Goal: Find specific page/section: Find specific page/section

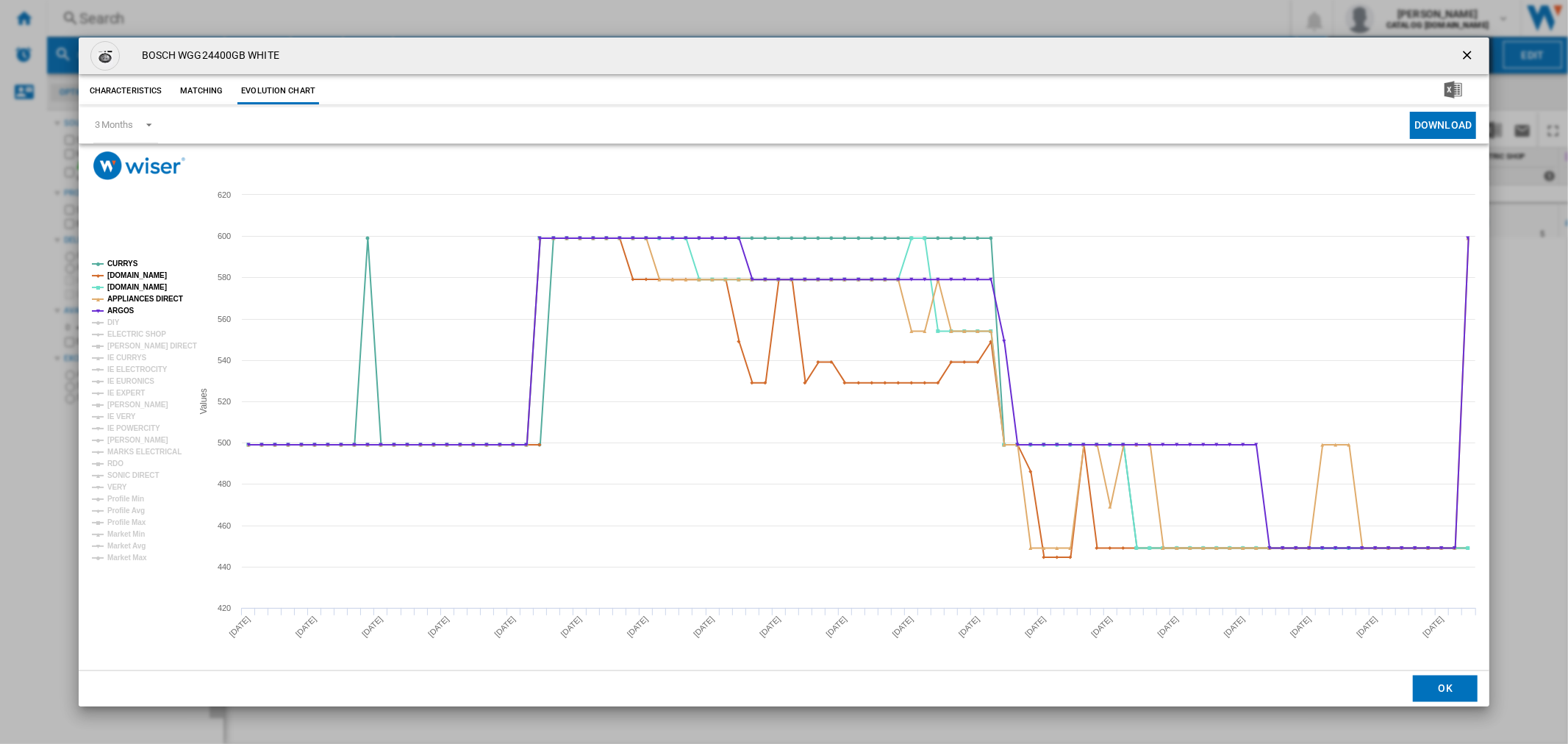
click at [1473, 64] on ng-md-icon "getI18NText('BUTTONS.CLOSE_DIALOG')" at bounding box center [1468, 56] width 18 height 18
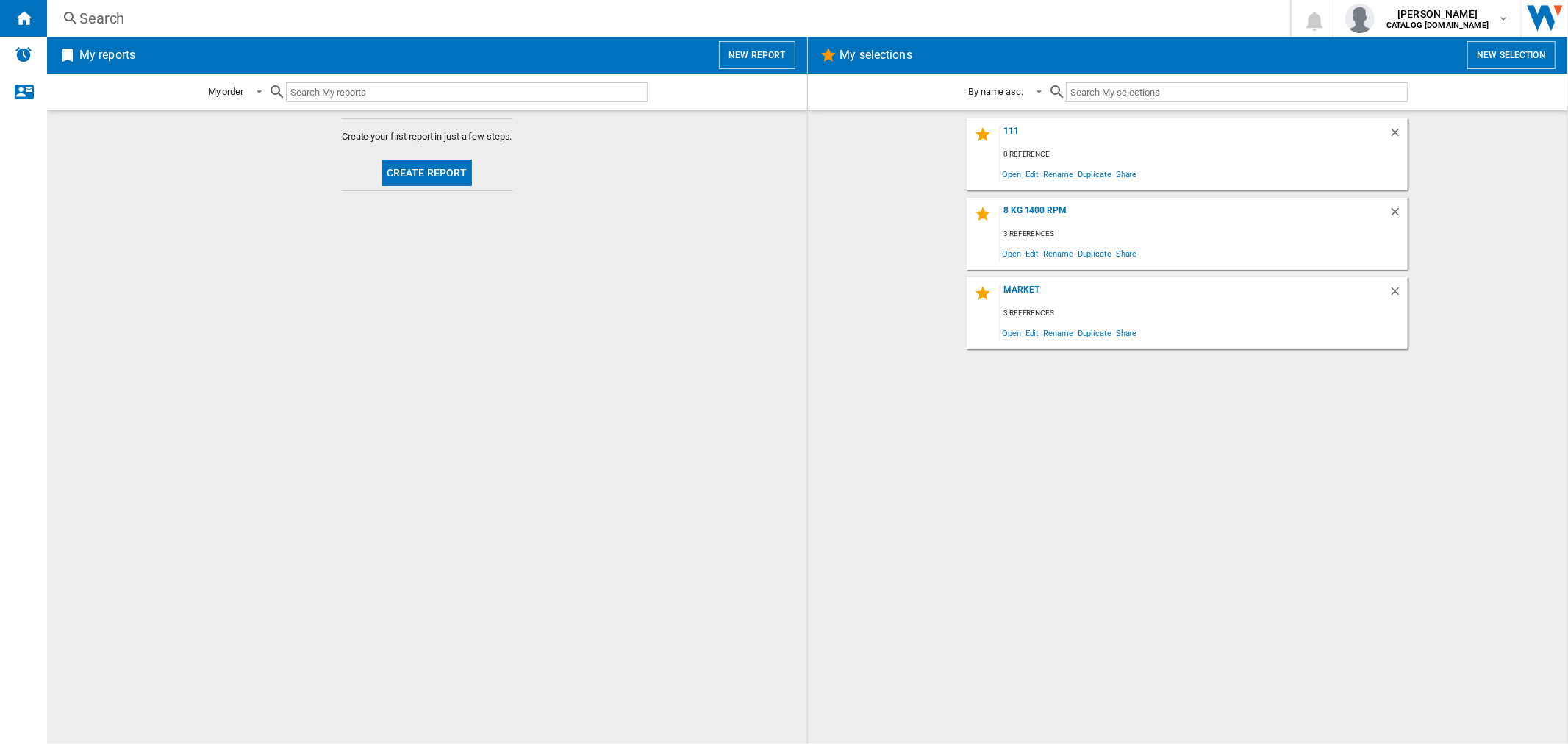
click at [88, 25] on div "Search" at bounding box center [666, 19] width 1172 height 21
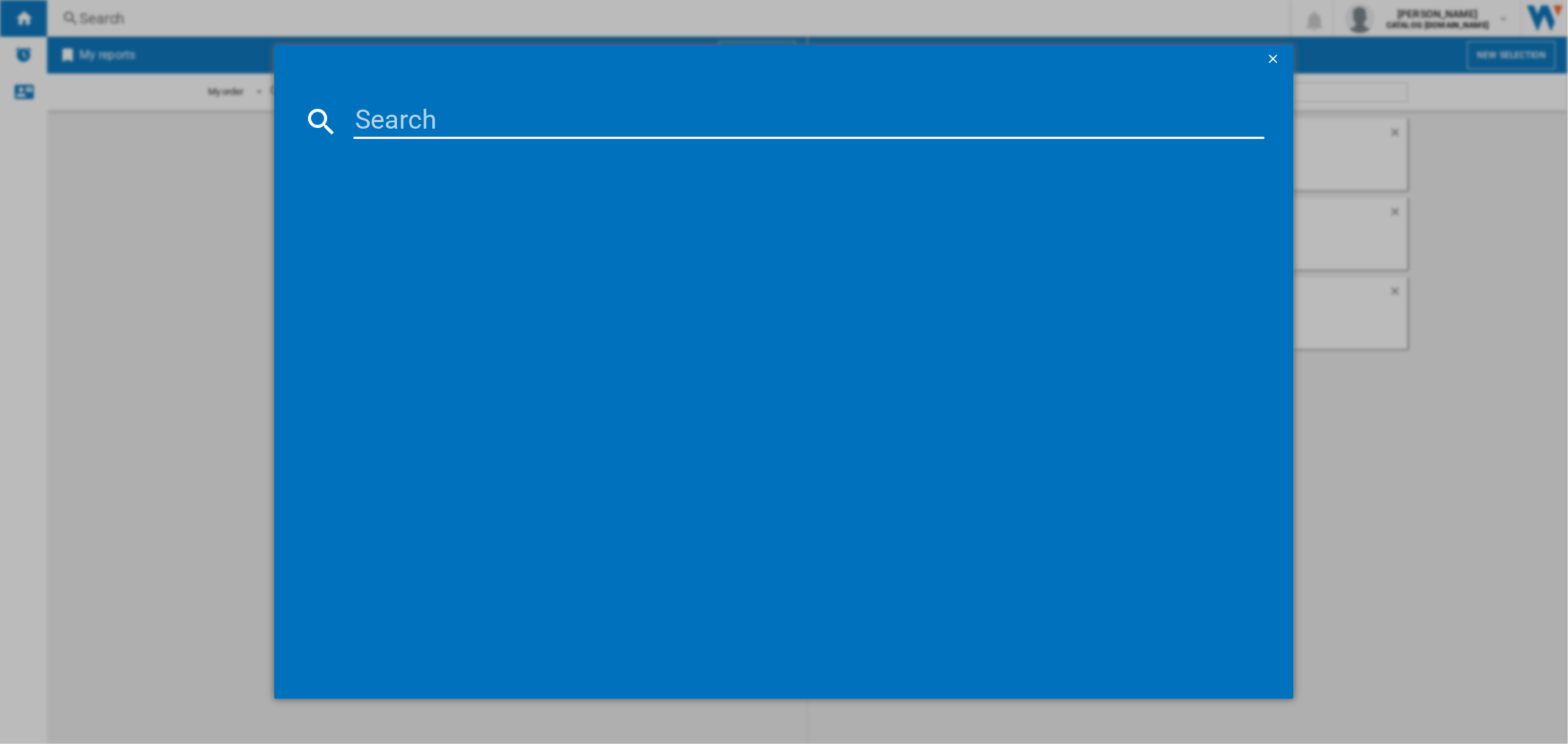
click at [453, 129] on input at bounding box center [808, 121] width 910 height 35
paste input "NSWM 1046 W UK"
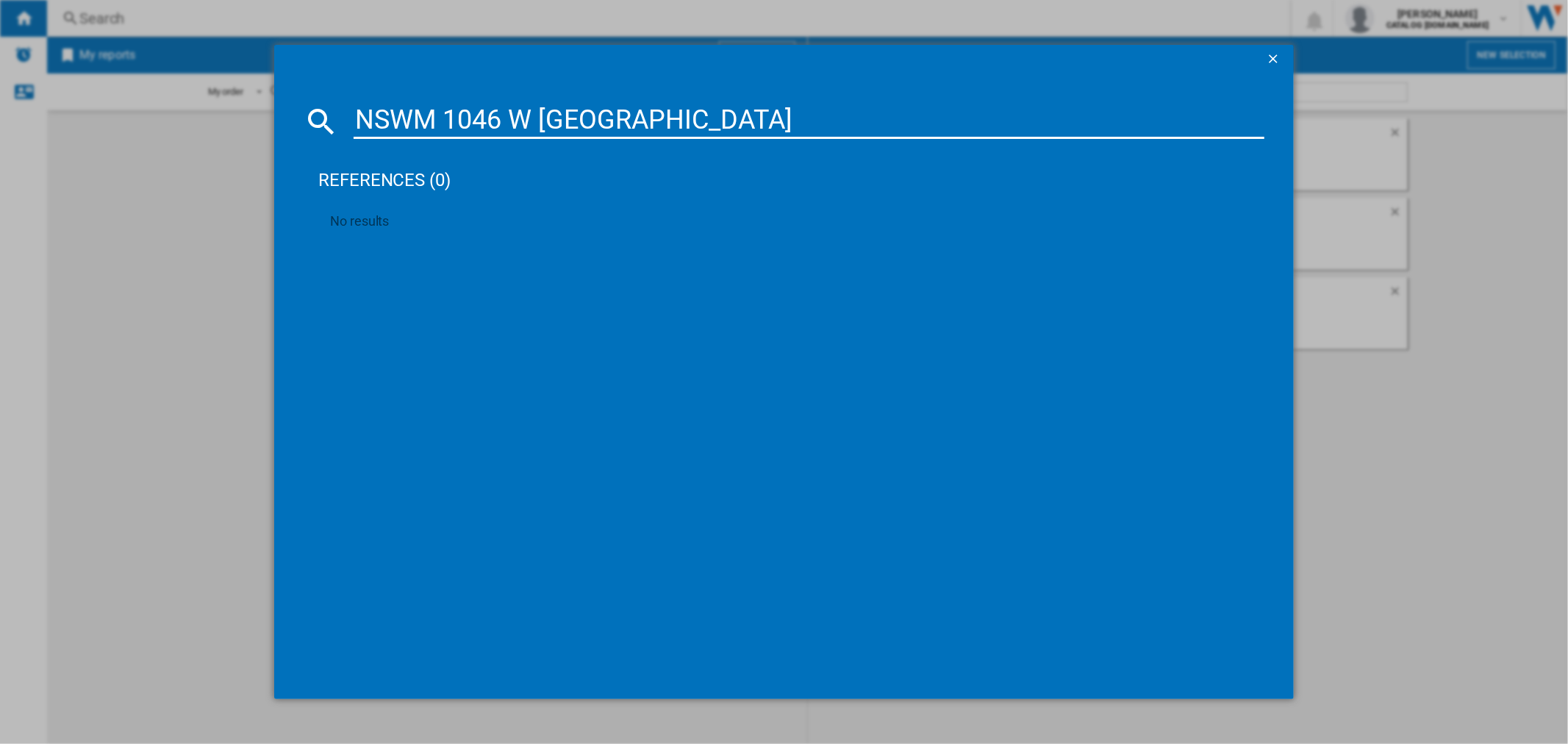
click at [456, 125] on input "NSWM 1046 W UK" at bounding box center [808, 121] width 910 height 35
click at [452, 120] on input "NSWM 1046 W UK" at bounding box center [808, 121] width 910 height 35
click at [450, 122] on input "NSWM 1046 W UK" at bounding box center [808, 121] width 910 height 35
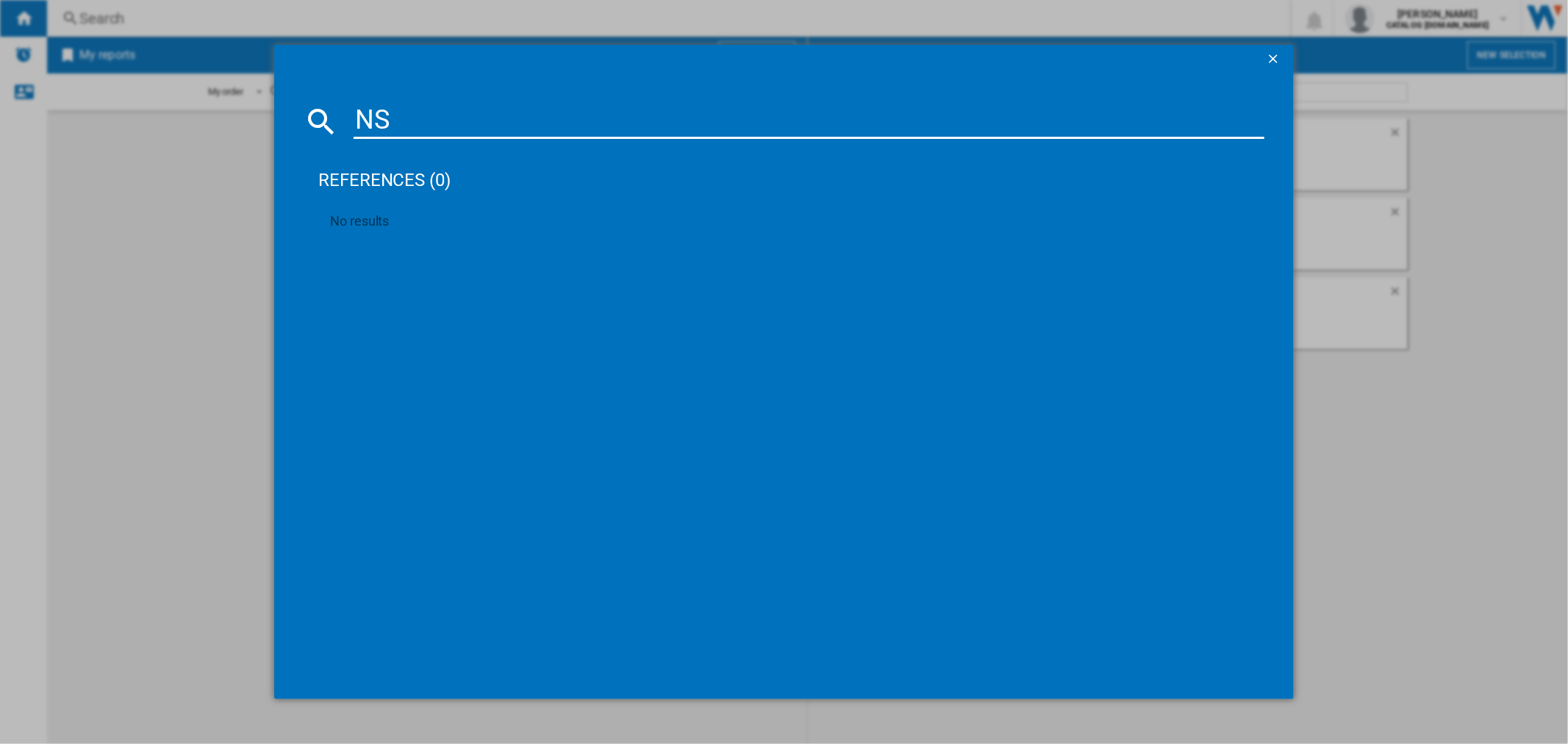
type input "N"
click at [943, 131] on input at bounding box center [808, 121] width 910 height 35
paste input "NSWM 1046 W UK"
click at [517, 119] on input "NSWM 1046 WUK" at bounding box center [808, 121] width 910 height 35
click at [446, 116] on input "NSWM 1046WUK" at bounding box center [808, 121] width 910 height 35
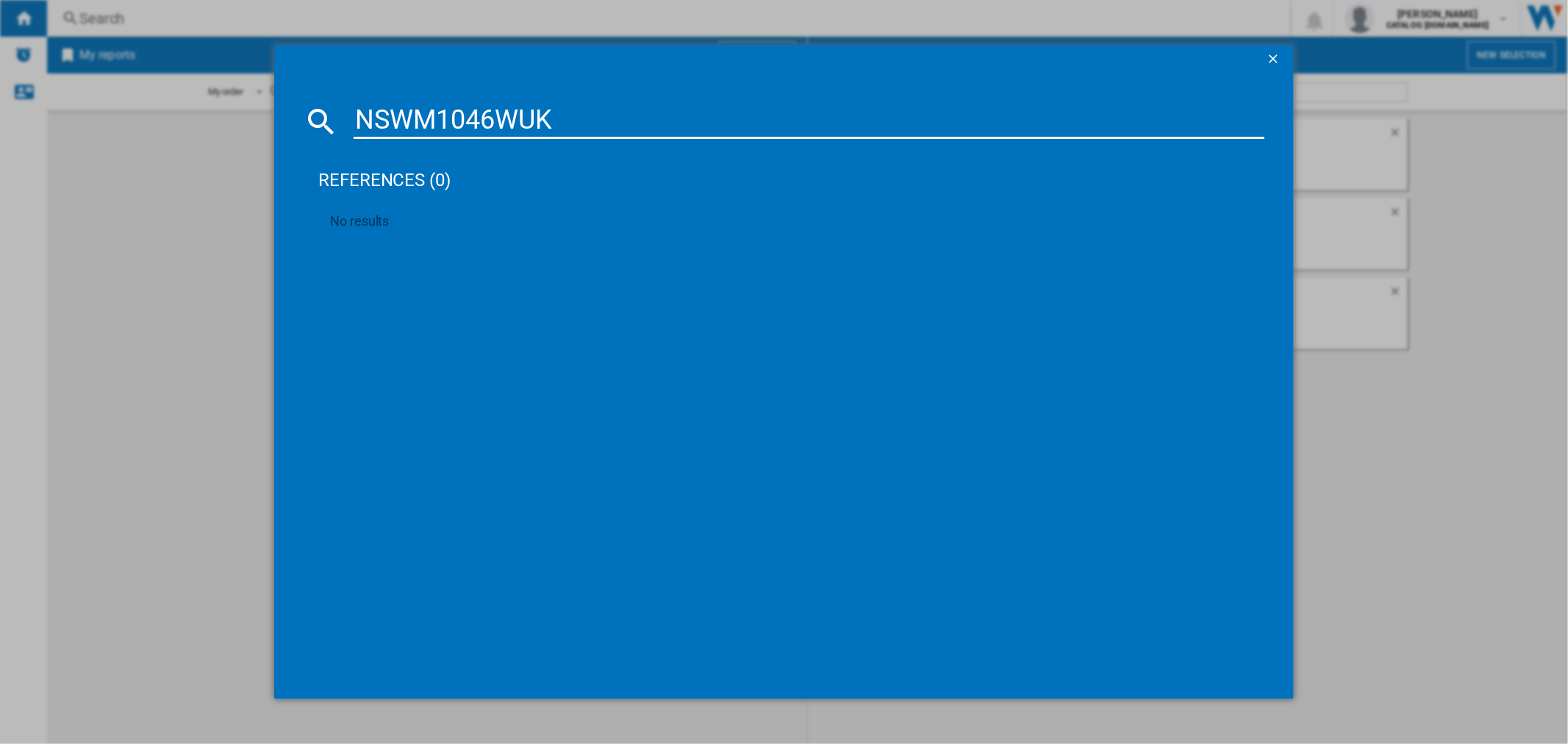
click at [650, 111] on input "NSWM1046WUK" at bounding box center [808, 121] width 910 height 35
type input "NSWM1046WUK"
